Goal: Task Accomplishment & Management: Manage account settings

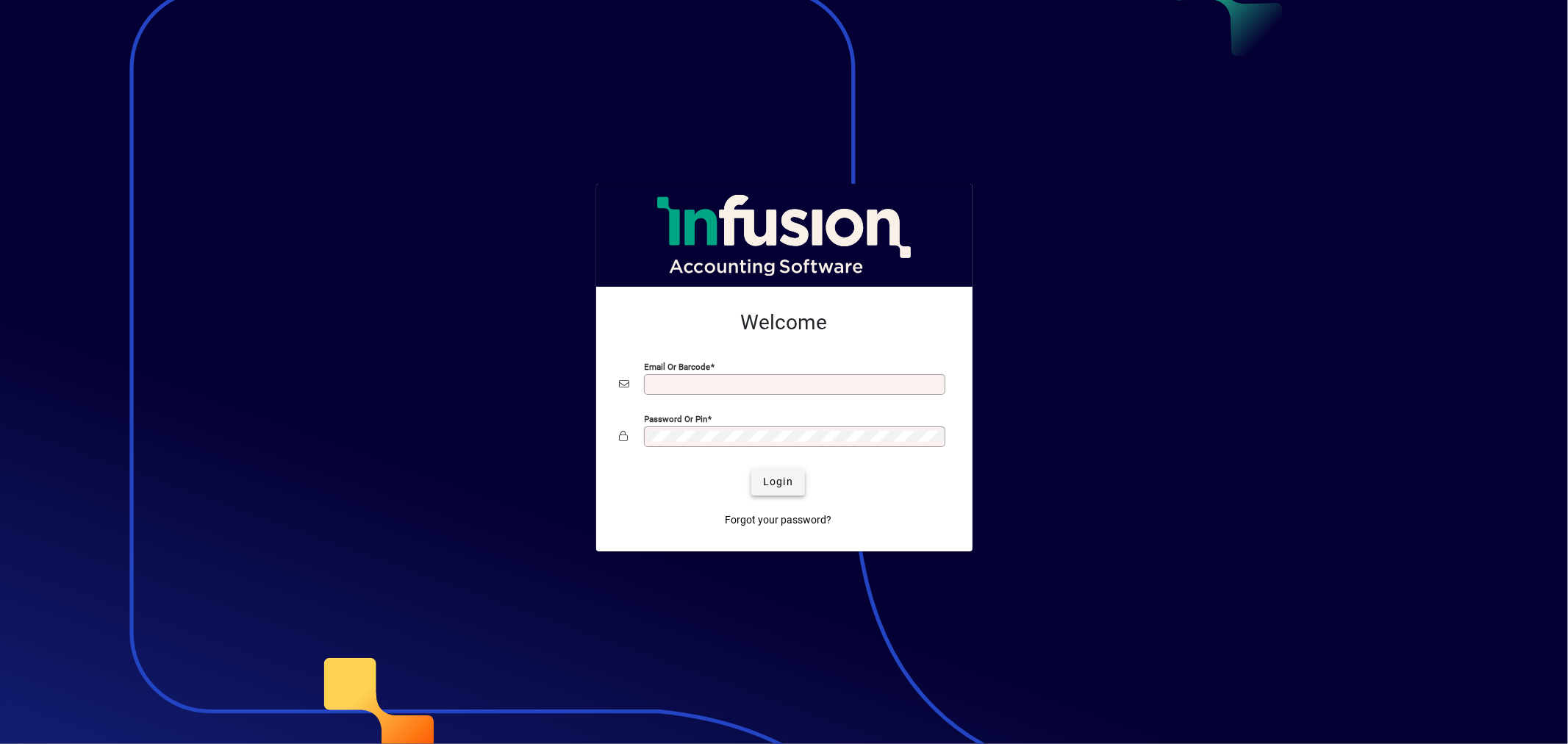
type input "**********"
click at [781, 474] on span "submit" at bounding box center [779, 483] width 53 height 36
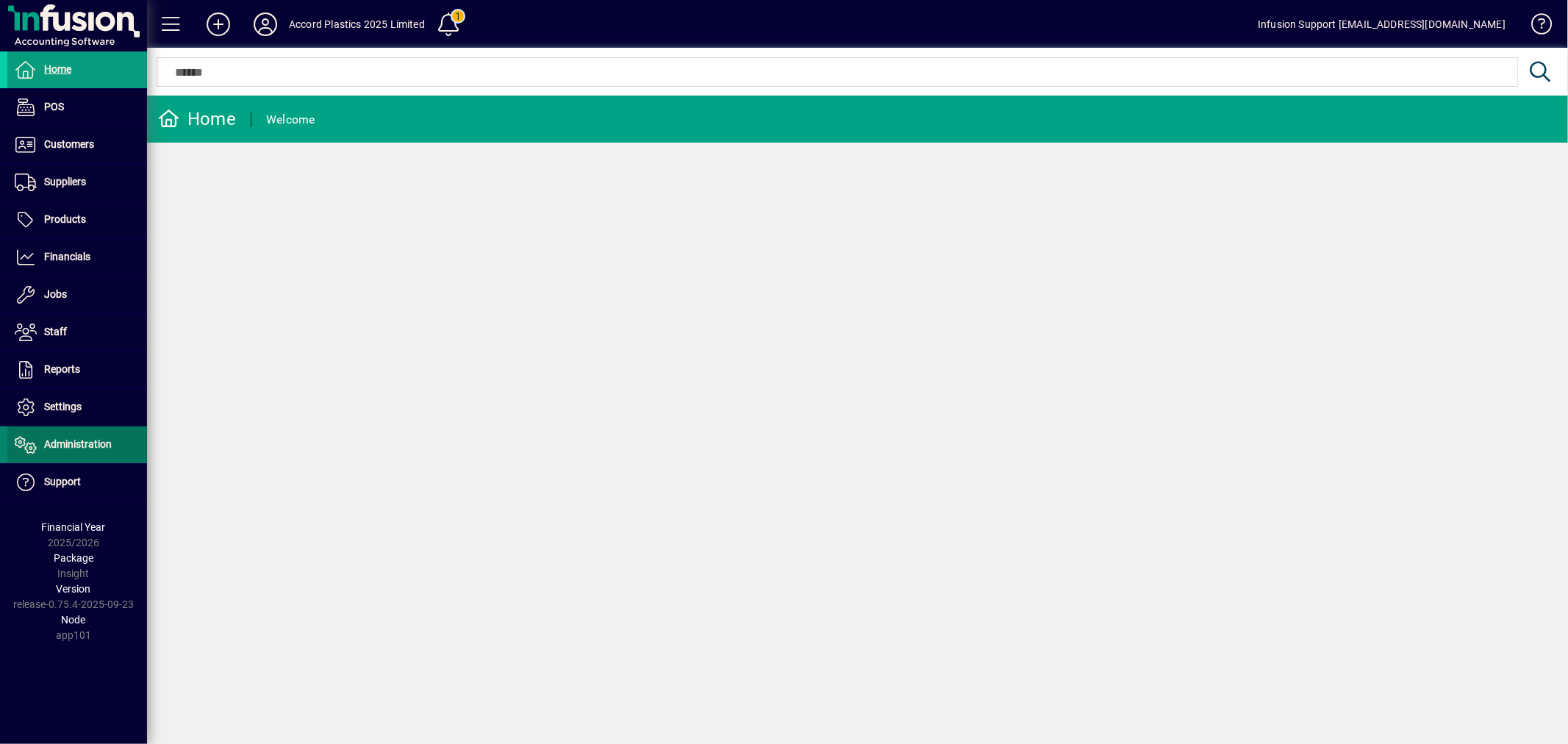
click at [82, 444] on span "Administration" at bounding box center [78, 444] width 67 height 12
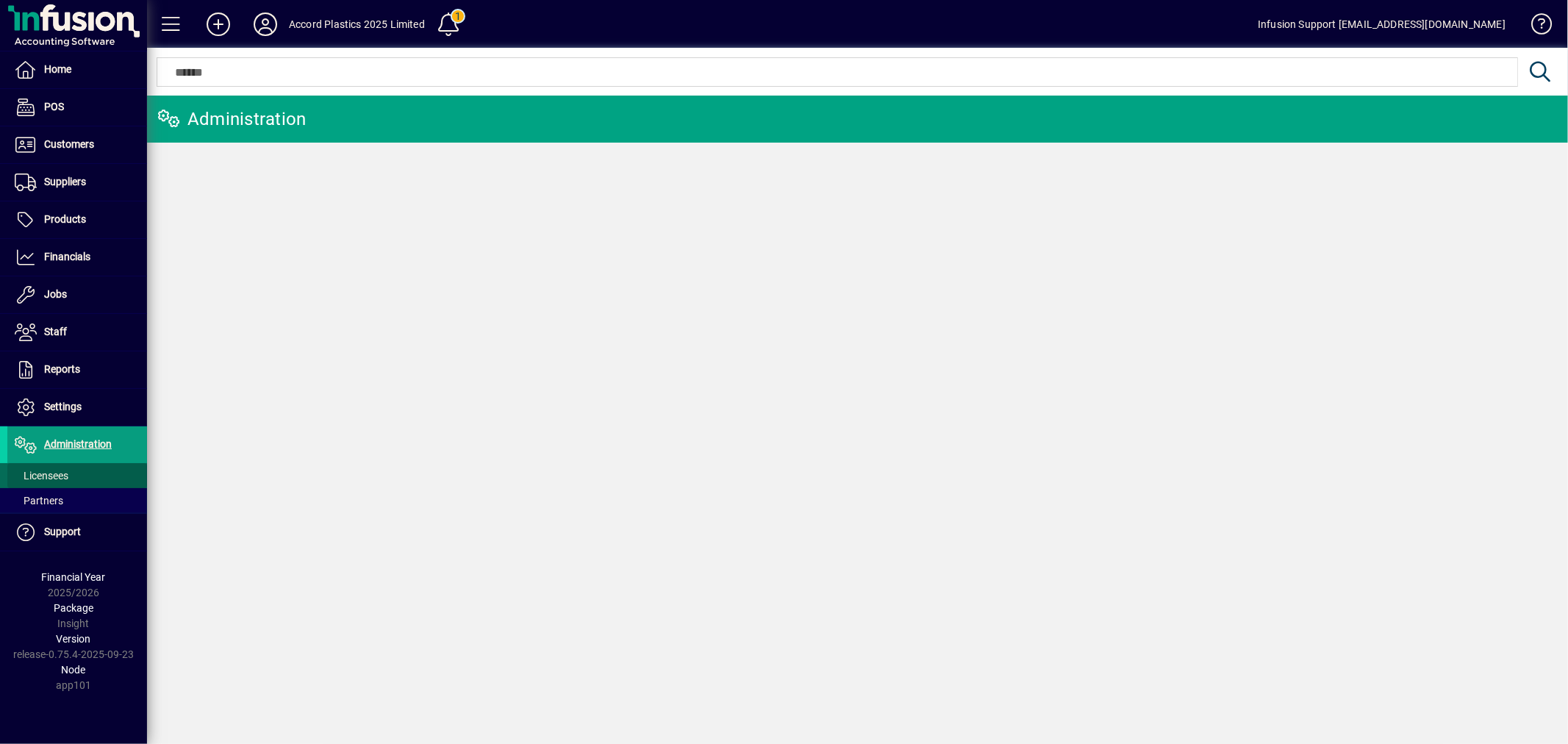
click at [55, 468] on span "Licensees" at bounding box center [38, 476] width 61 height 16
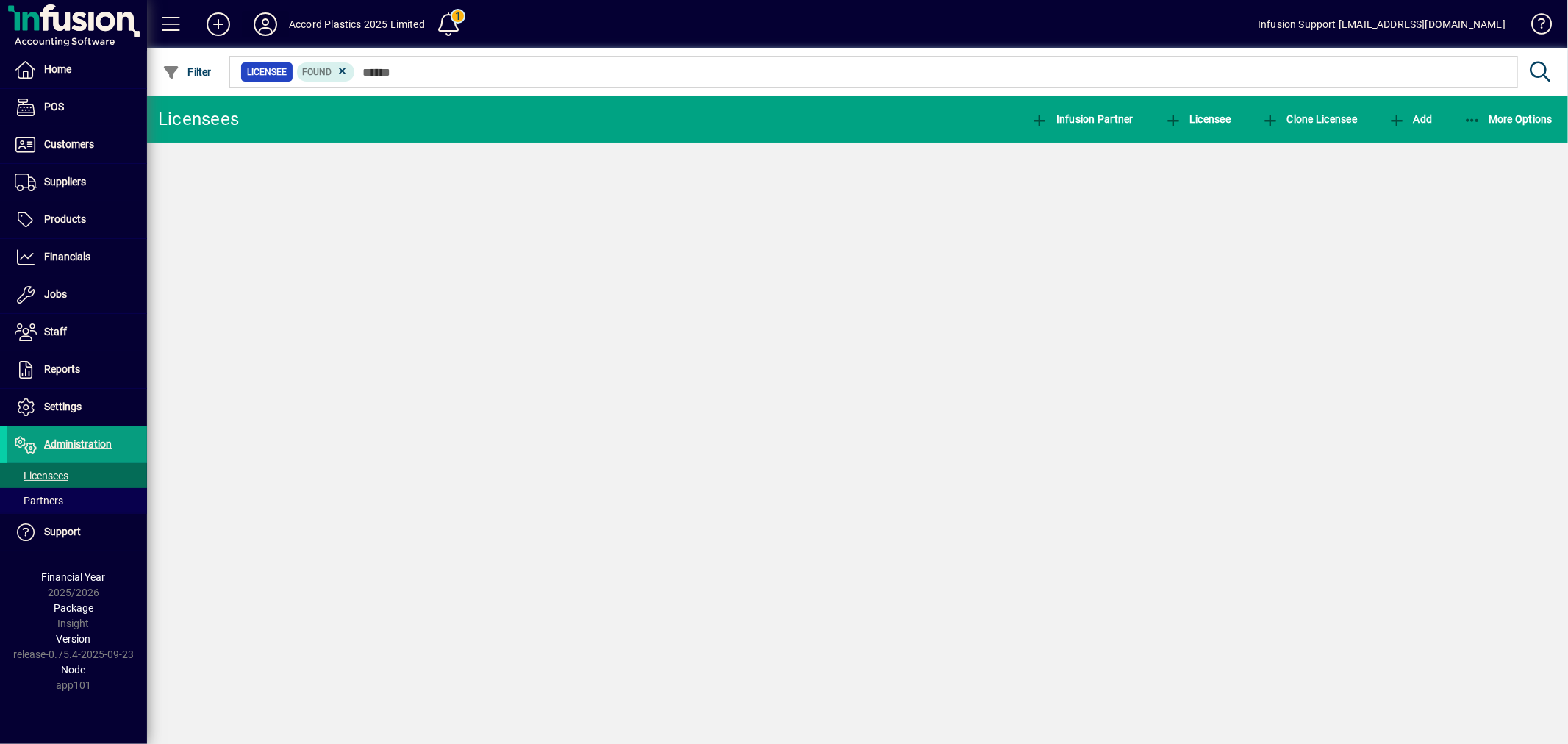
click at [274, 4] on mat-toolbar-row "Accord Plastics 2025 Limited 1 Infusion Support [EMAIL_ADDRESS][DOMAIN_NAME]" at bounding box center [858, 24] width 1422 height 47
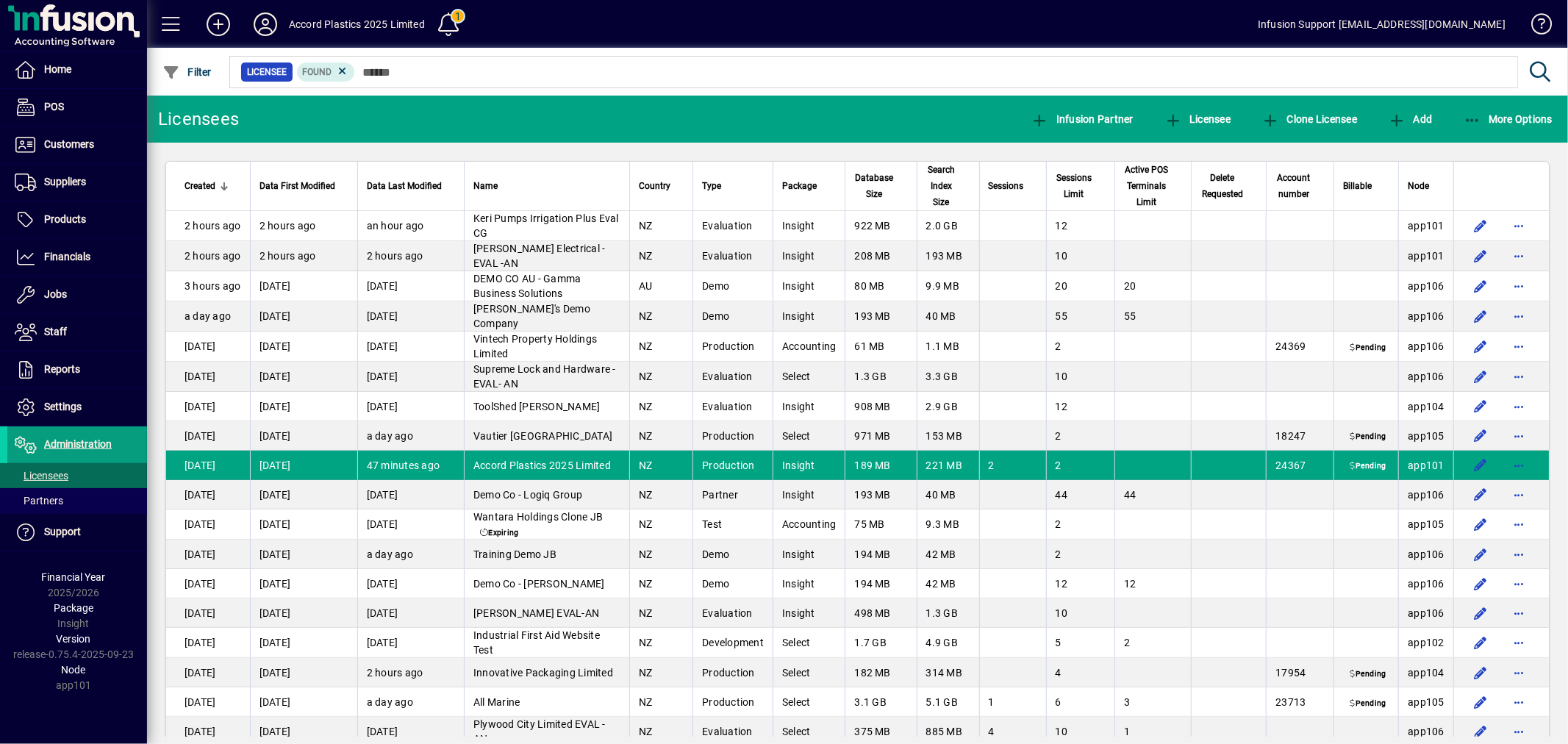
click at [268, 20] on icon at bounding box center [265, 25] width 30 height 24
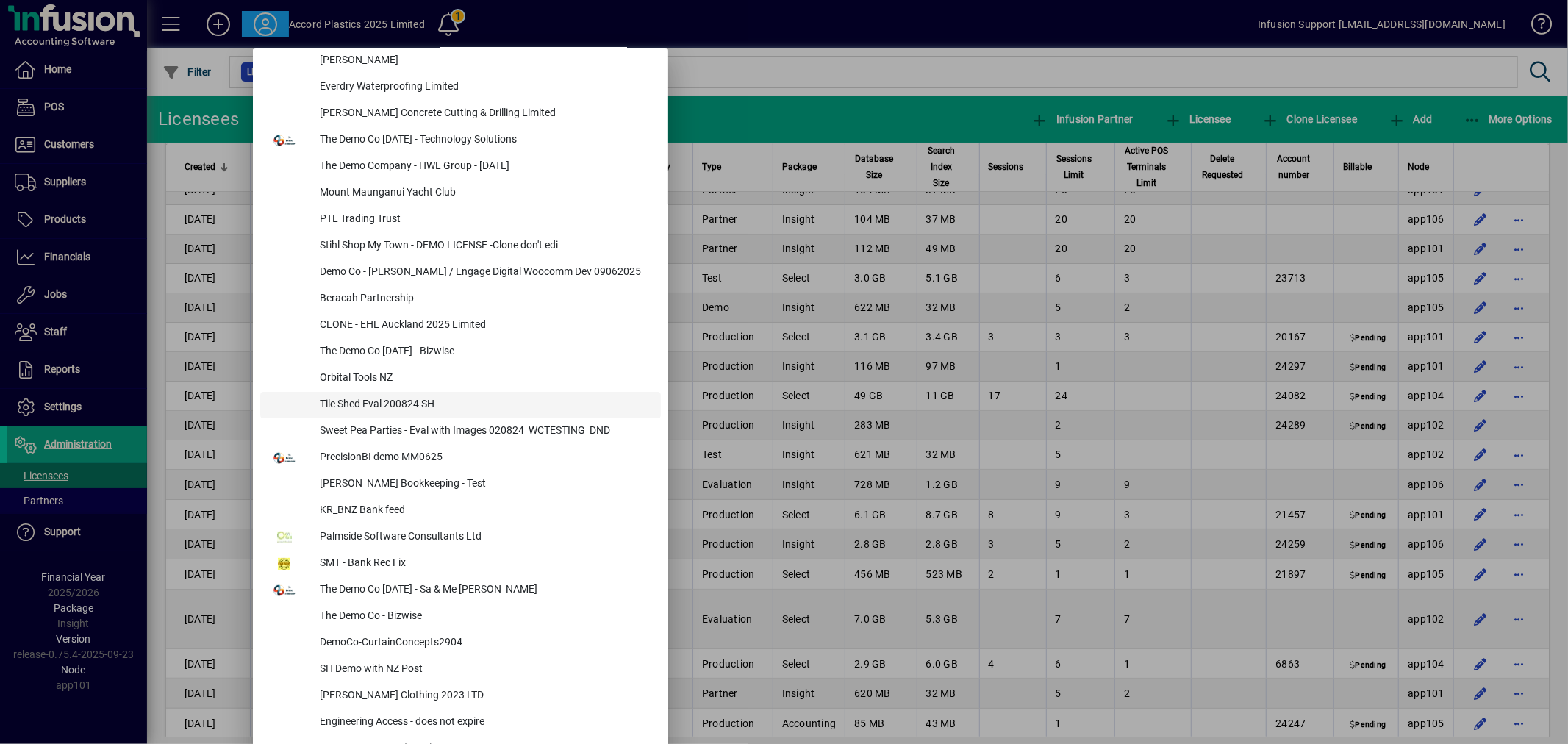
scroll to position [4635, 0]
click at [383, 405] on div "Tile Shed Eval 200824 SH" at bounding box center [484, 405] width 353 height 27
